Goal: Navigation & Orientation: Understand site structure

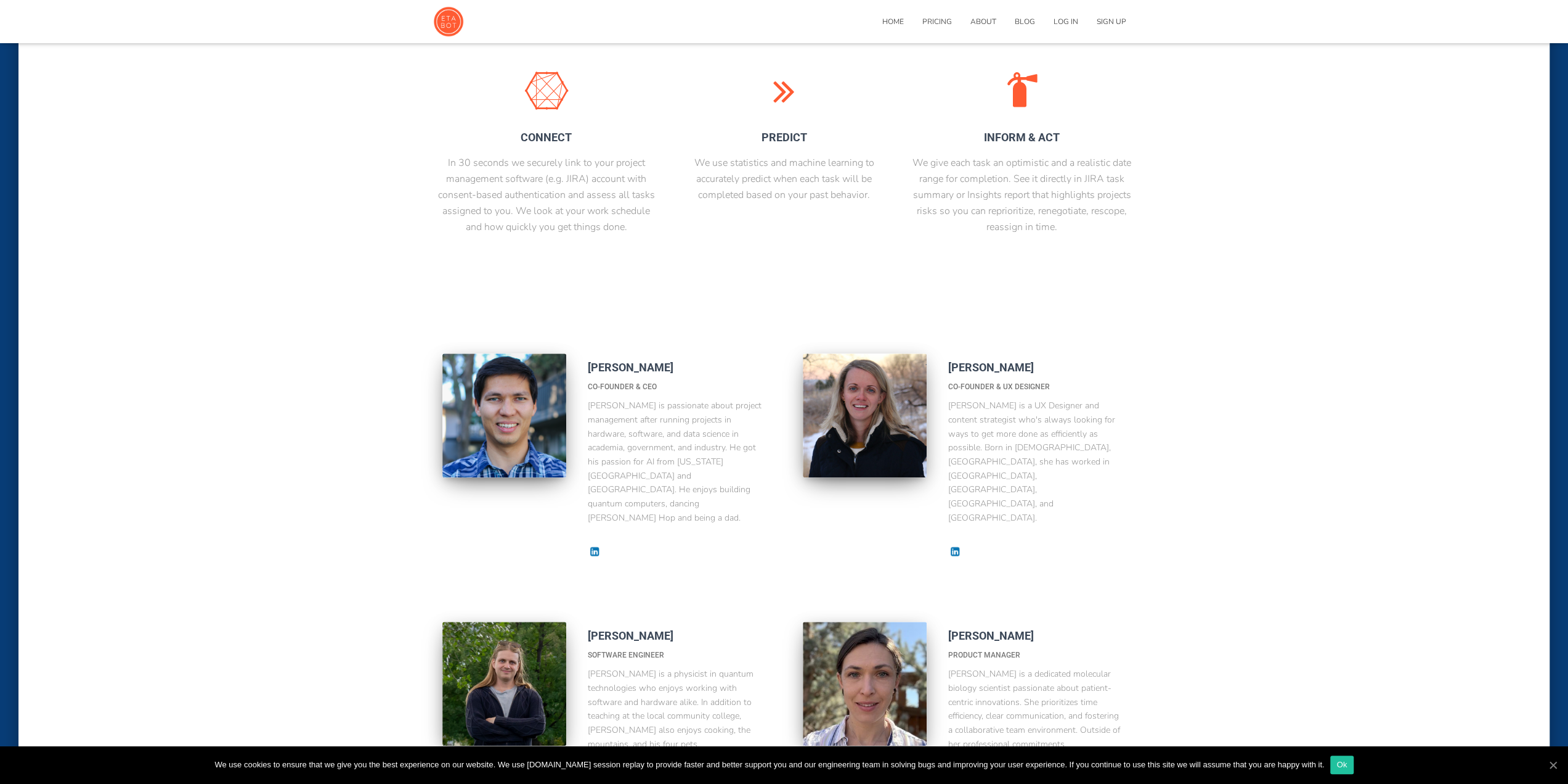
scroll to position [740, 0]
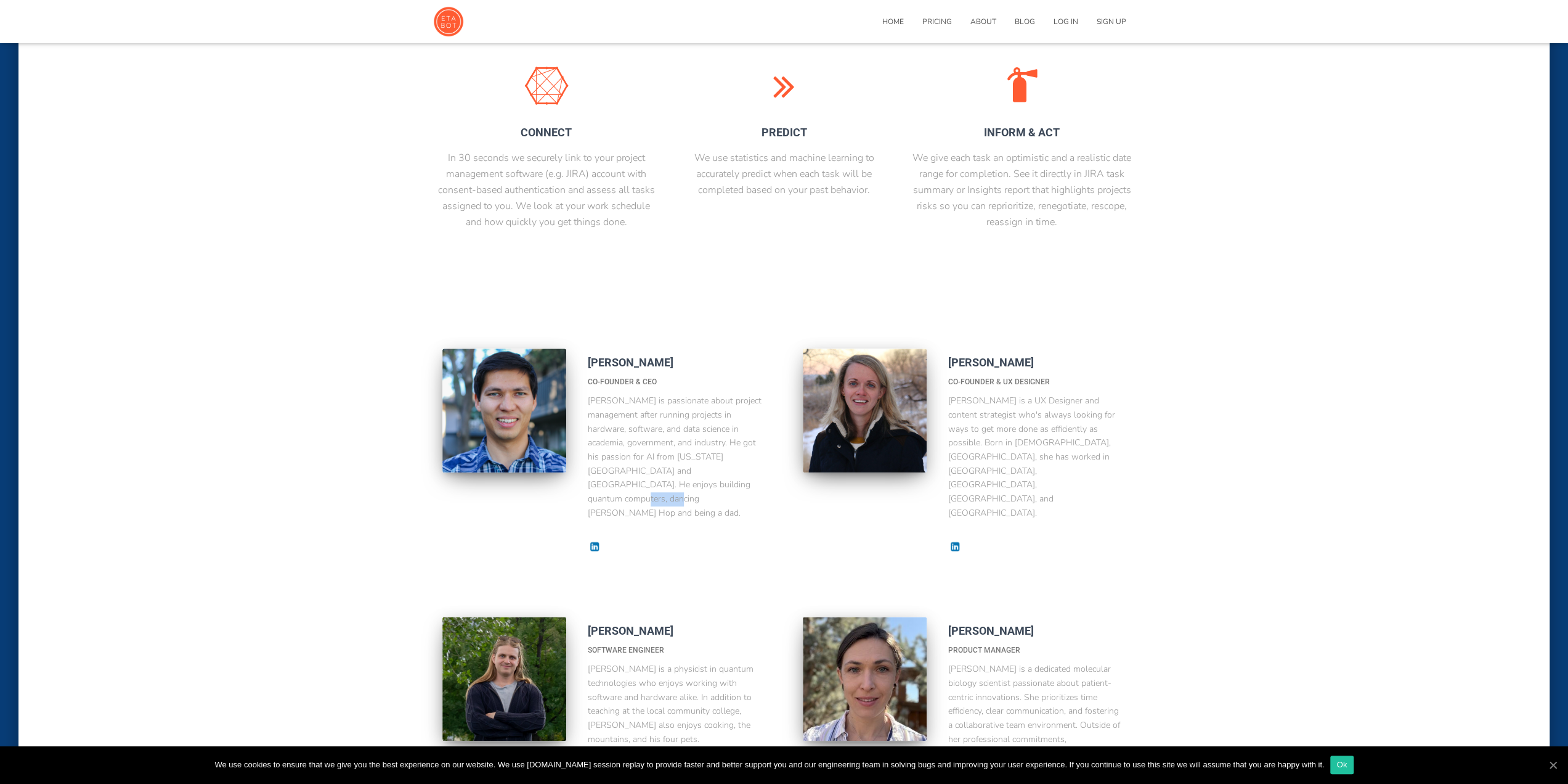
drag, startPoint x: 620, startPoint y: 485, endPoint x: 658, endPoint y: 487, distance: 38.1
click at [658, 487] on p "Alex is passionate about project management after running projects in hardware,…" at bounding box center [675, 457] width 175 height 126
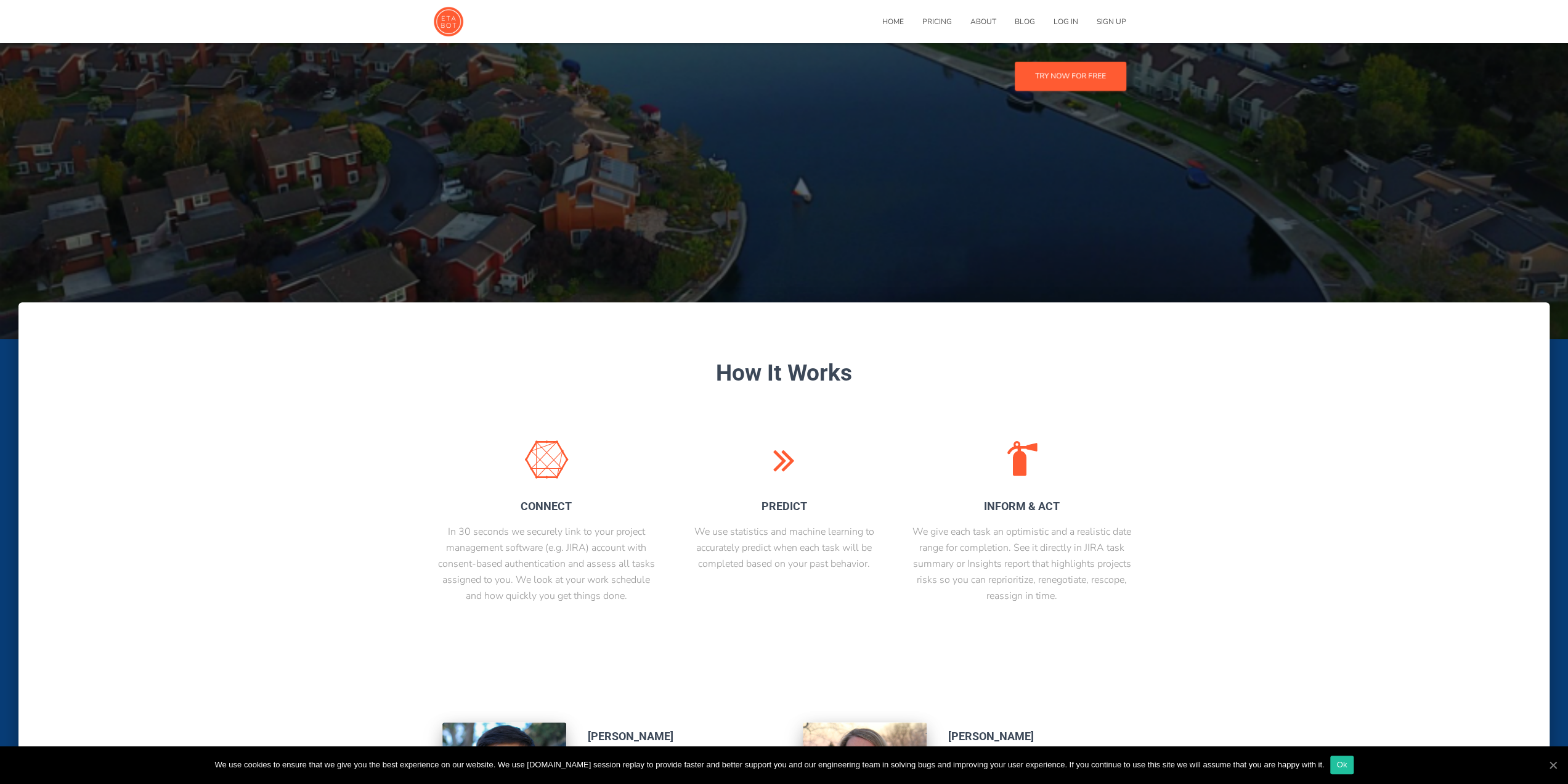
scroll to position [0, 0]
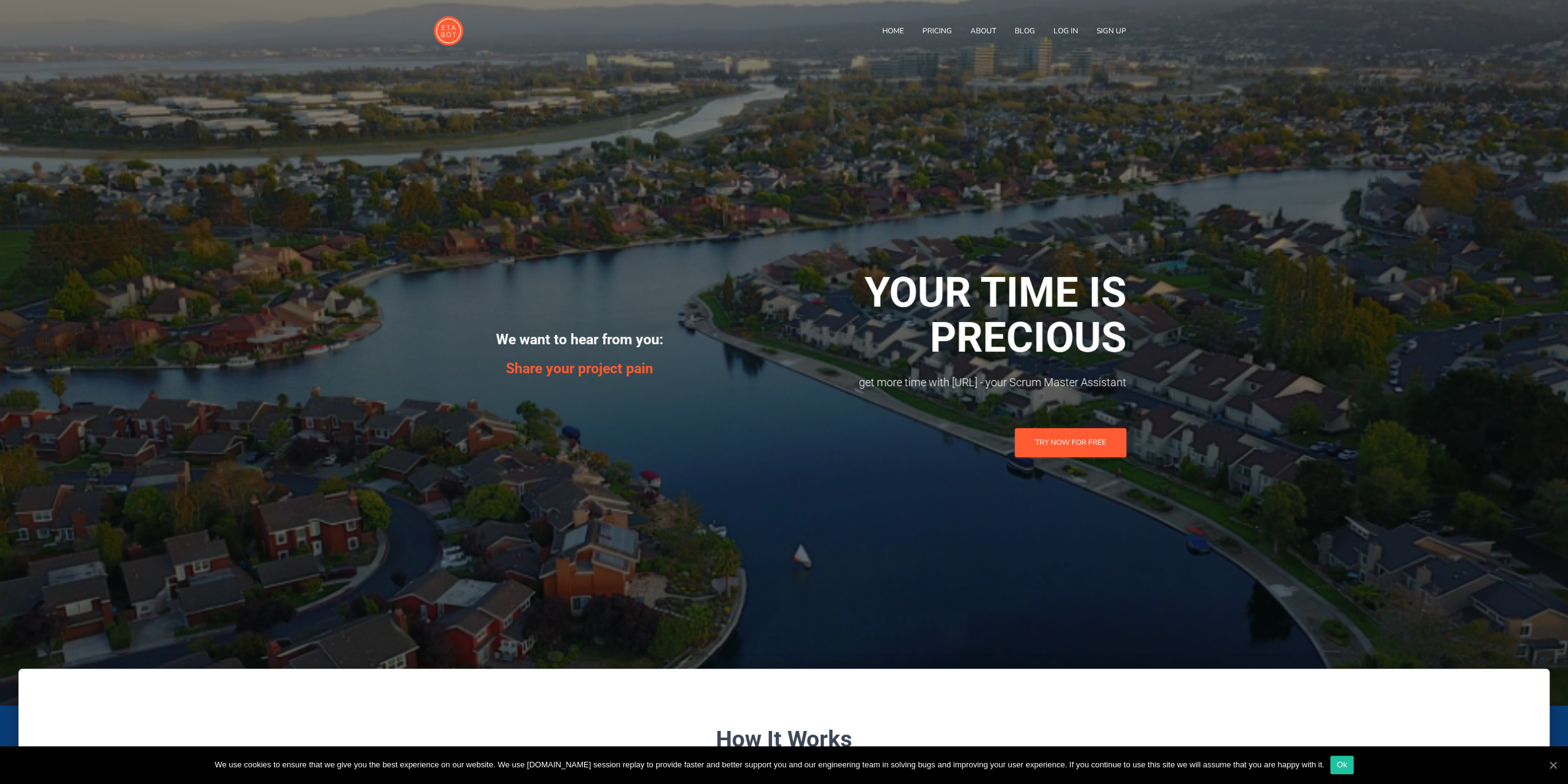
drag, startPoint x: 279, startPoint y: 468, endPoint x: 260, endPoint y: 261, distance: 207.9
click at [992, 22] on link "About" at bounding box center [983, 31] width 44 height 31
